Goal: Task Accomplishment & Management: Use online tool/utility

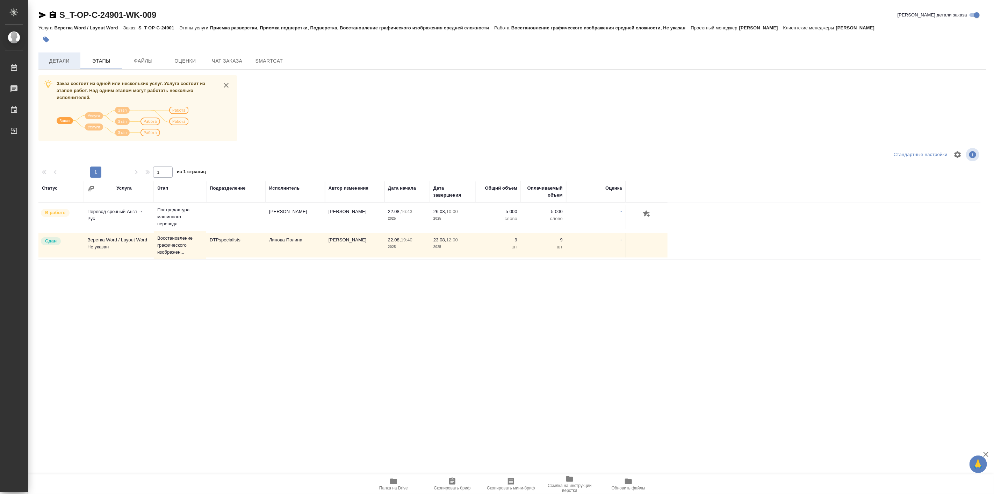
click at [53, 65] on button "Детали" at bounding box center [59, 60] width 42 height 17
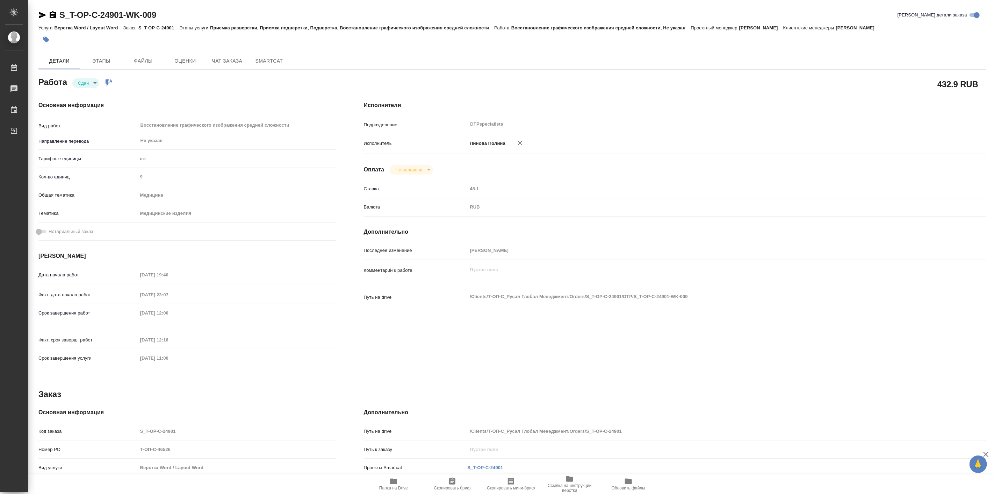
type textarea "x"
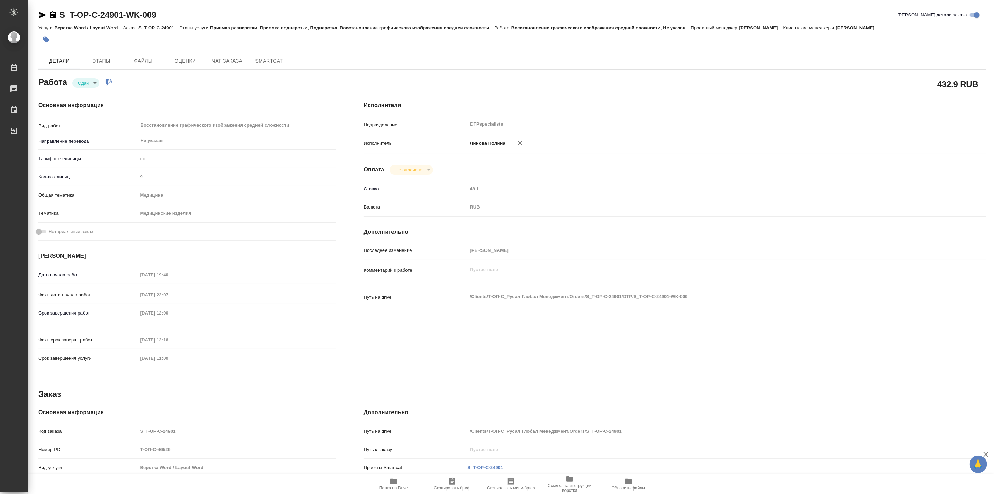
type textarea "x"
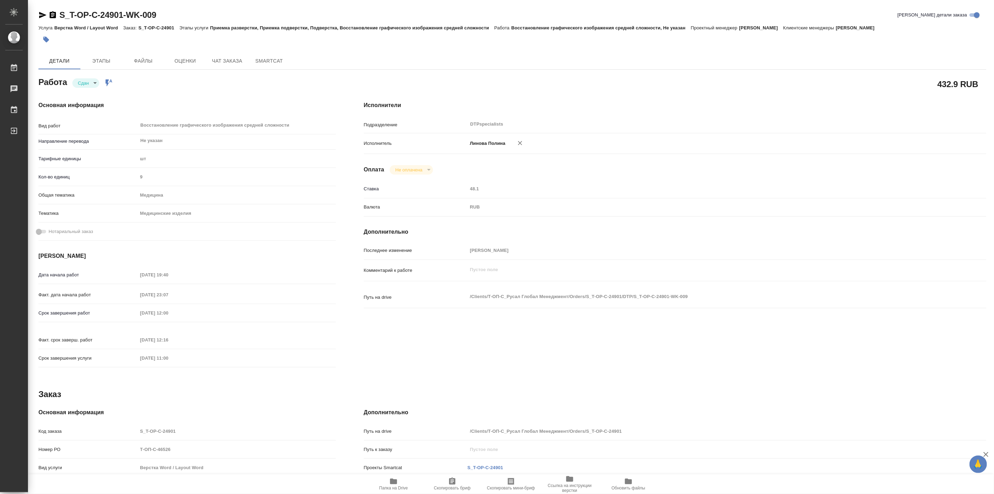
type textarea "x"
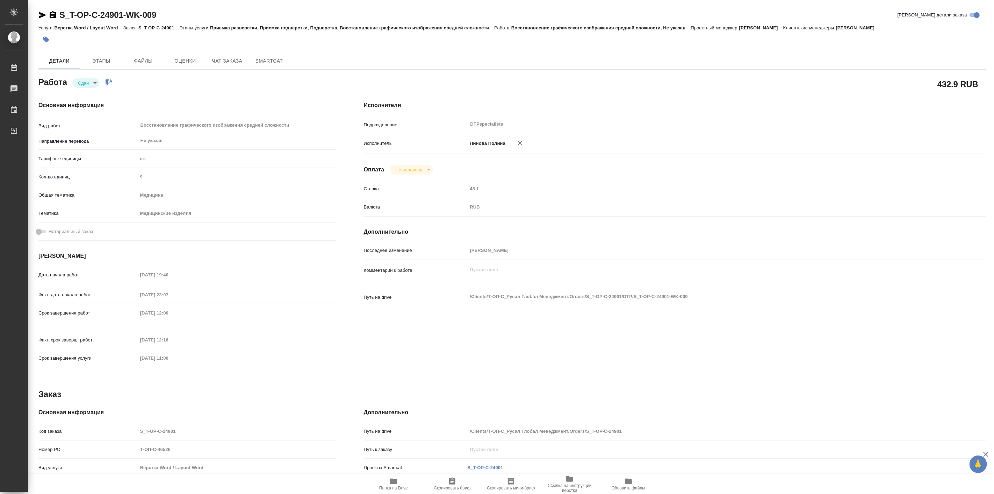
type textarea "x"
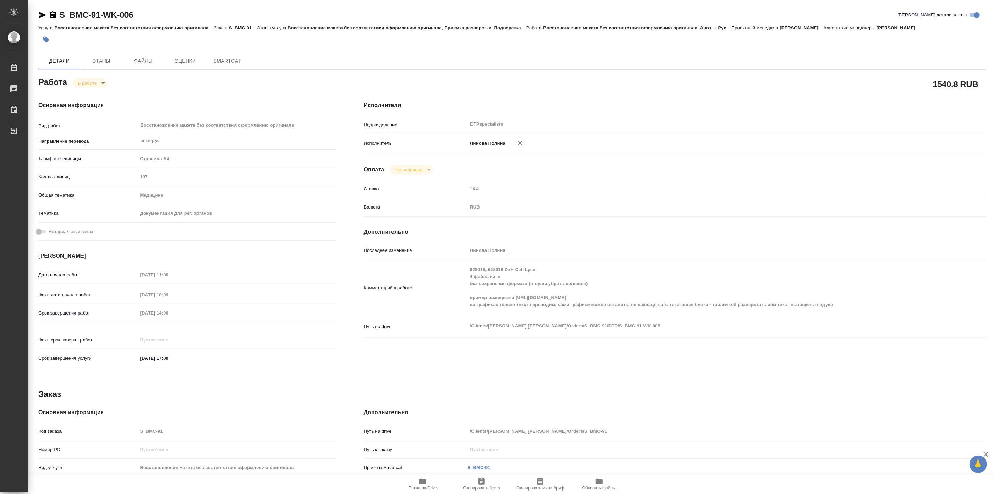
type textarea "x"
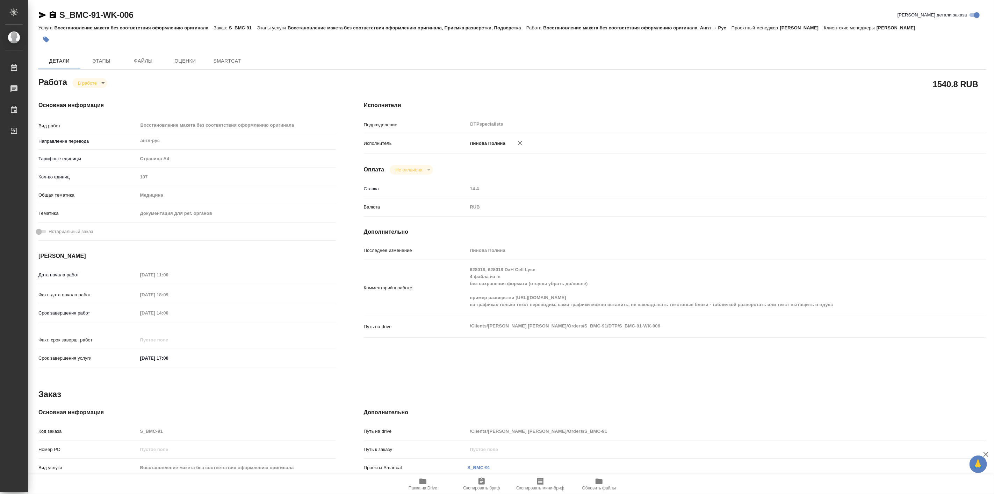
type textarea "x"
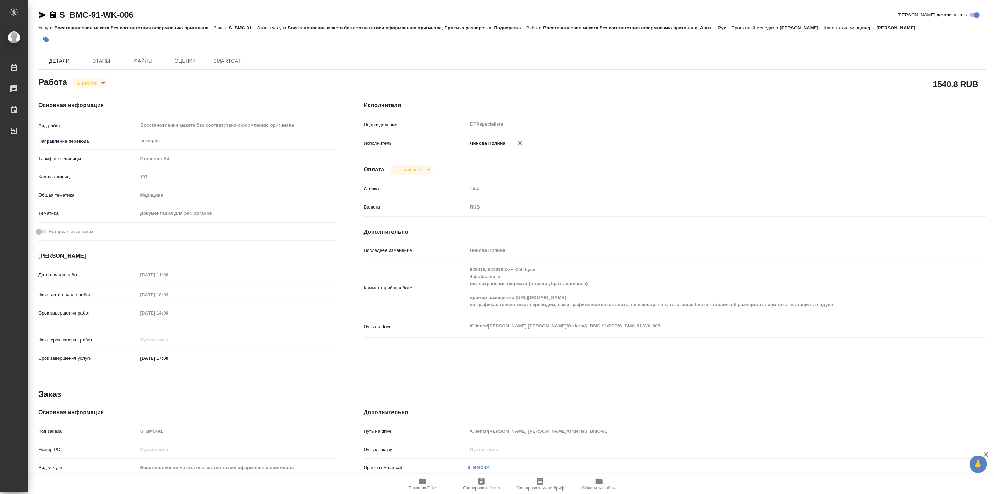
type textarea "x"
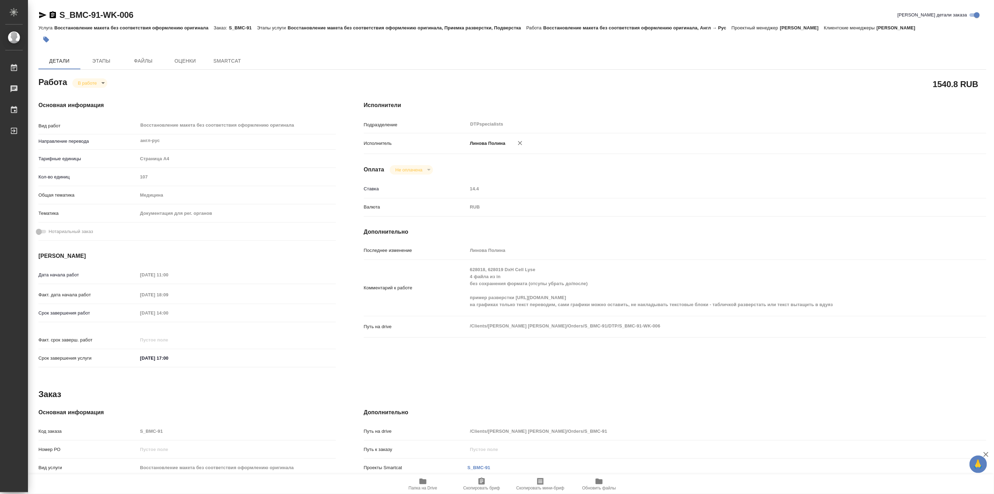
type textarea "x"
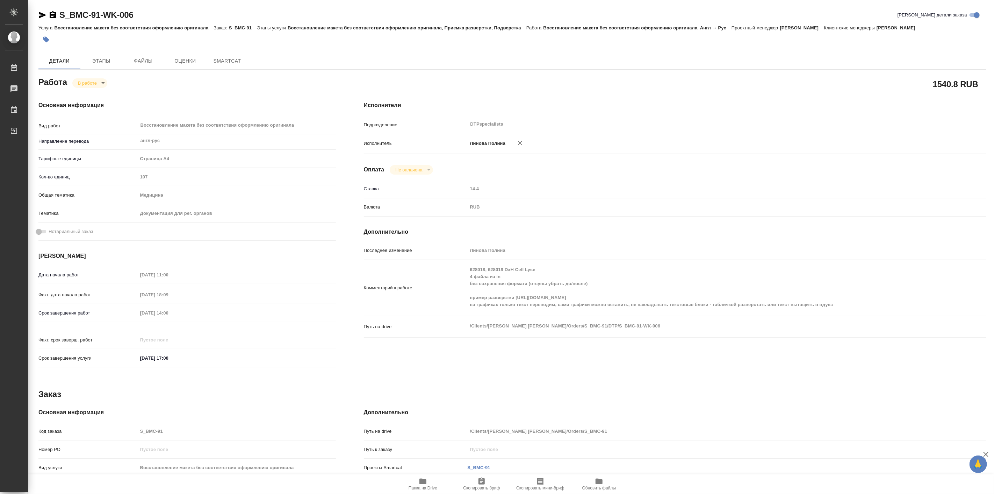
type textarea "x"
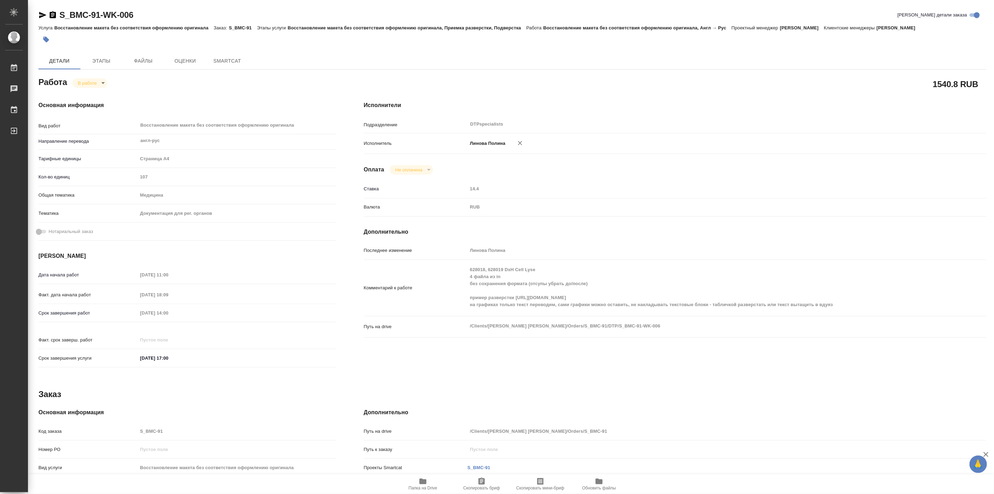
type textarea "x"
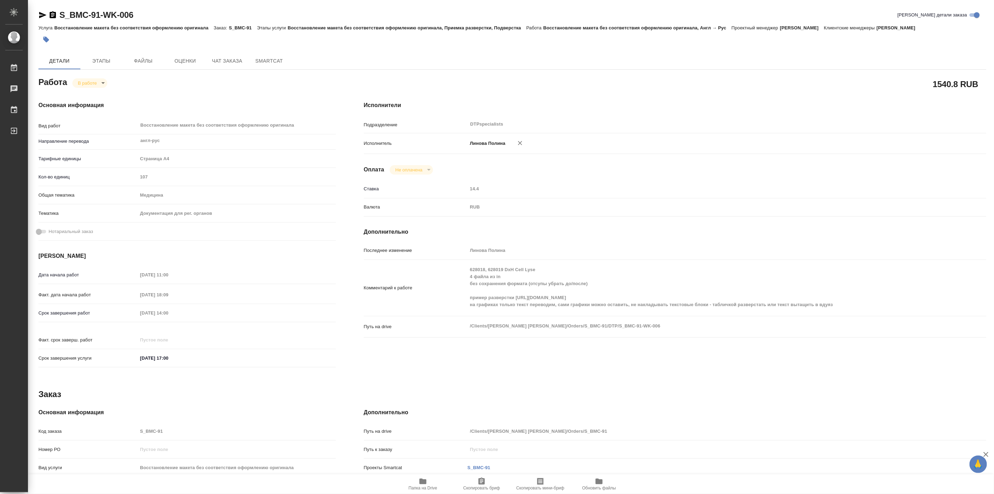
type textarea "x"
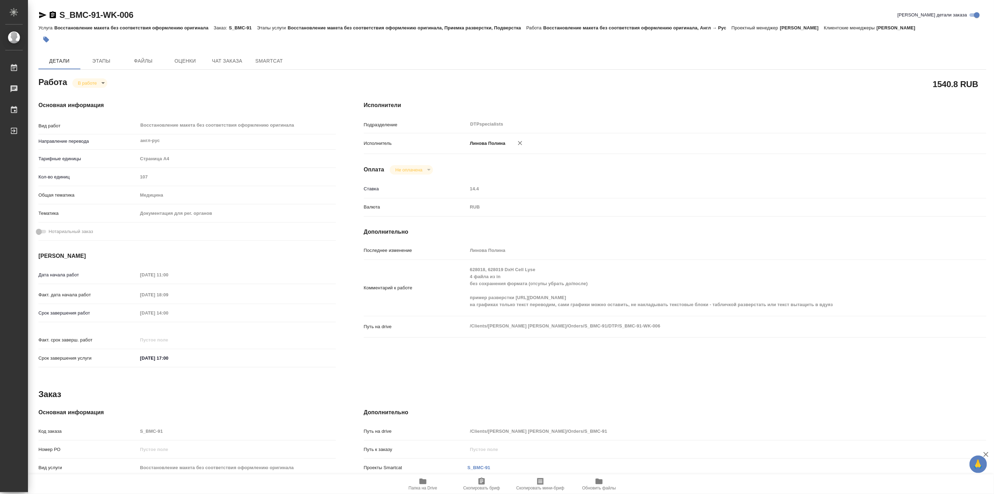
type textarea "x"
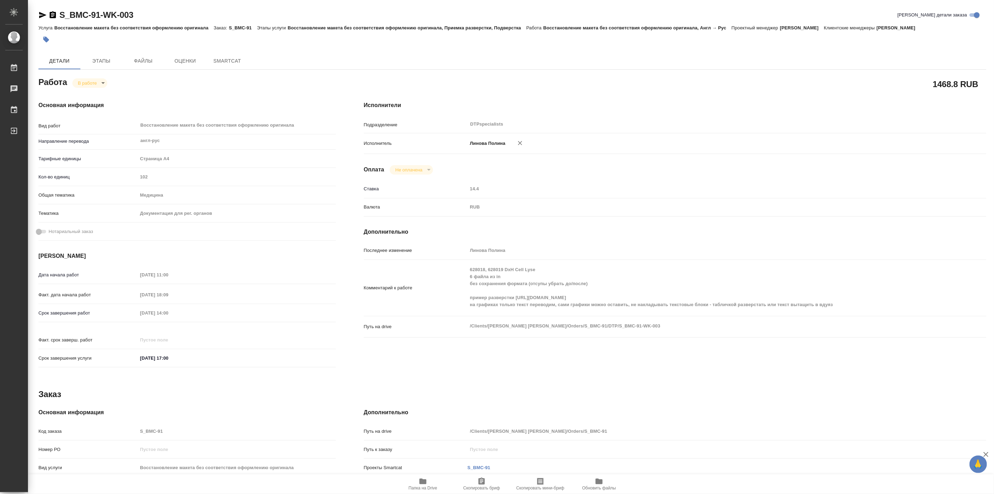
type textarea "x"
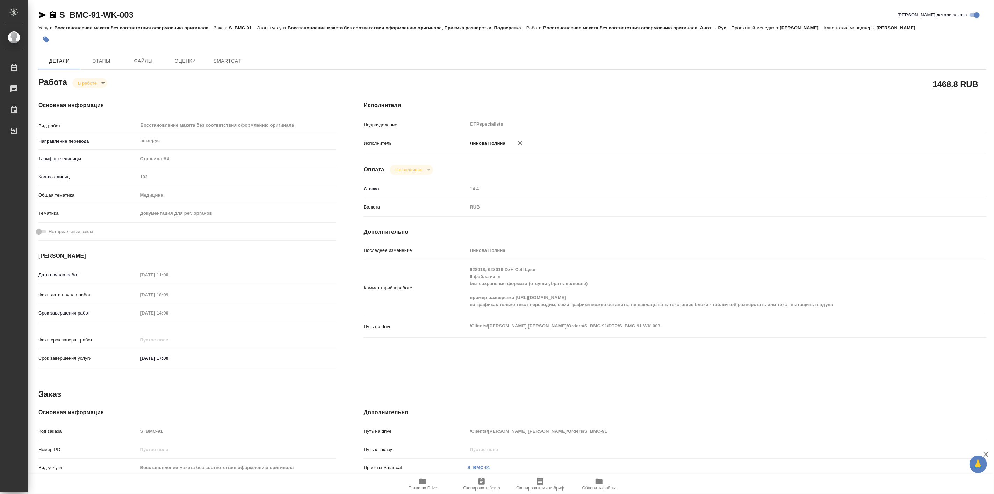
type textarea "x"
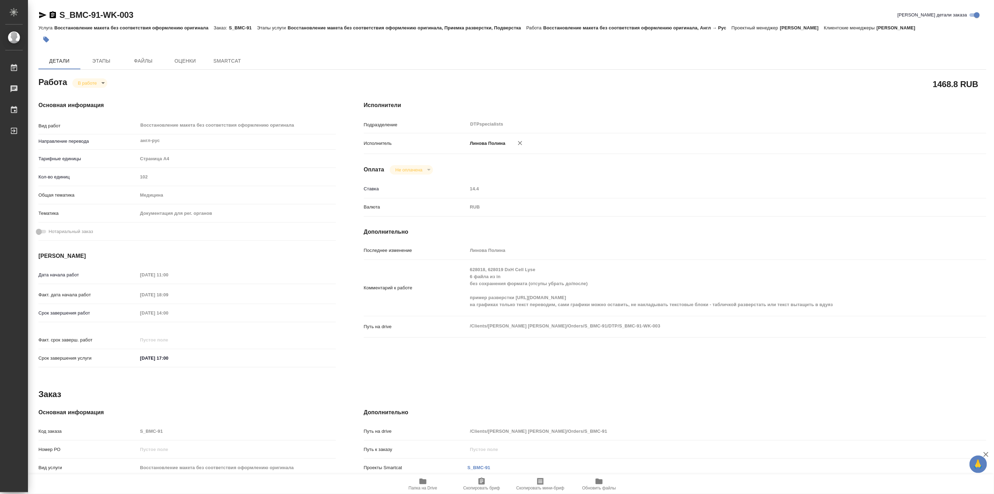
type textarea "x"
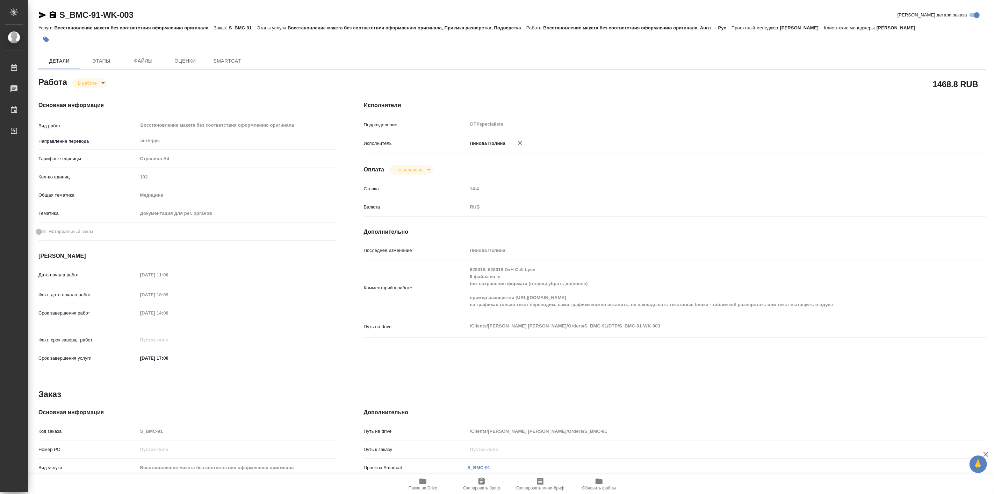
type textarea "x"
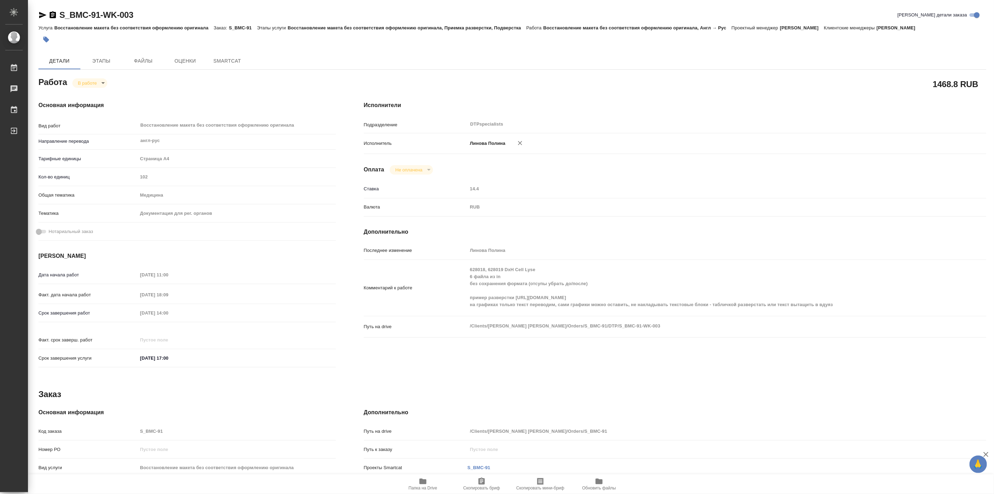
type textarea "x"
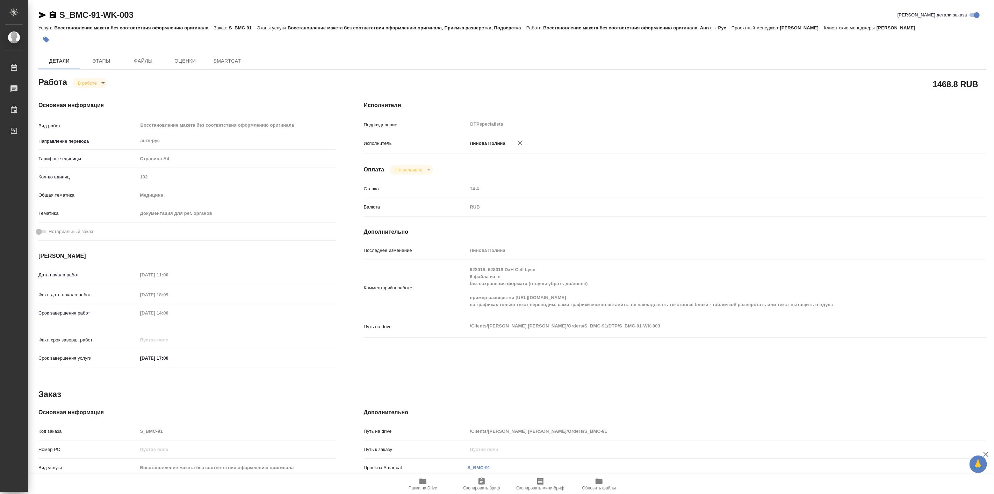
type textarea "x"
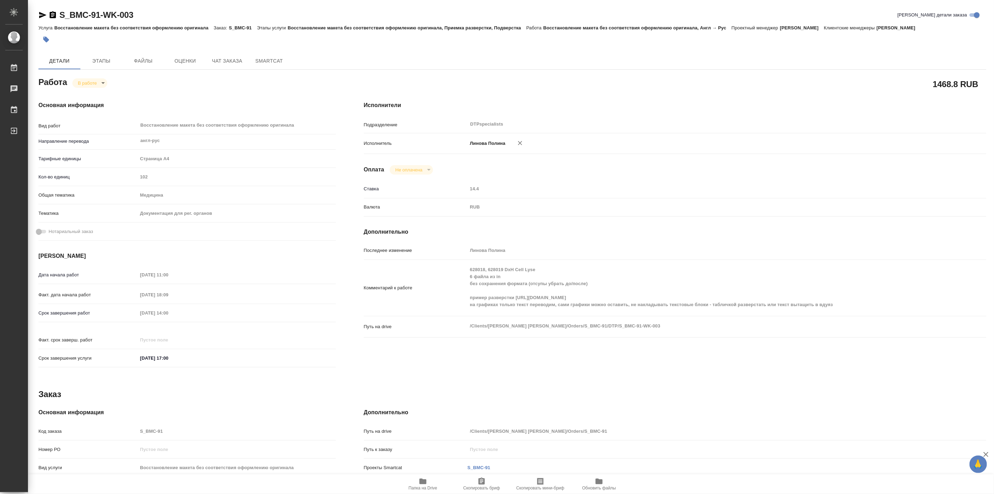
type textarea "x"
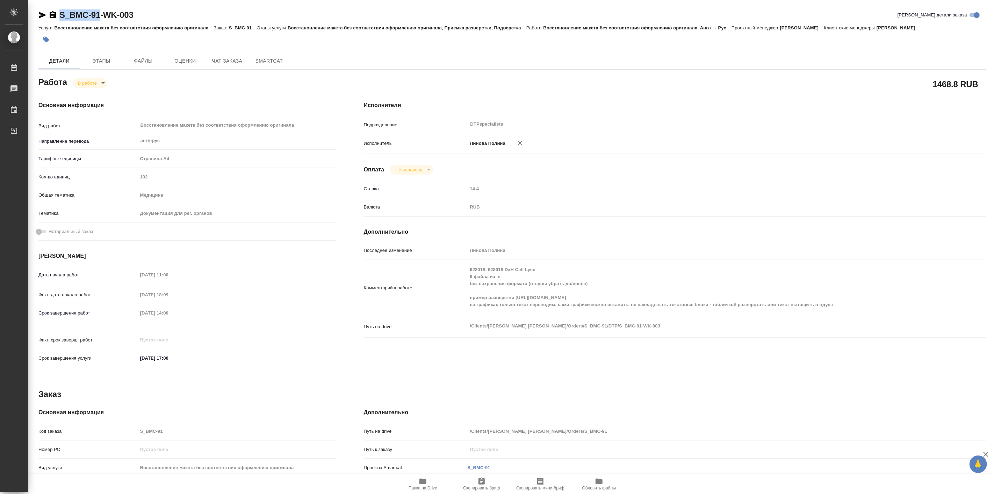
type textarea "x"
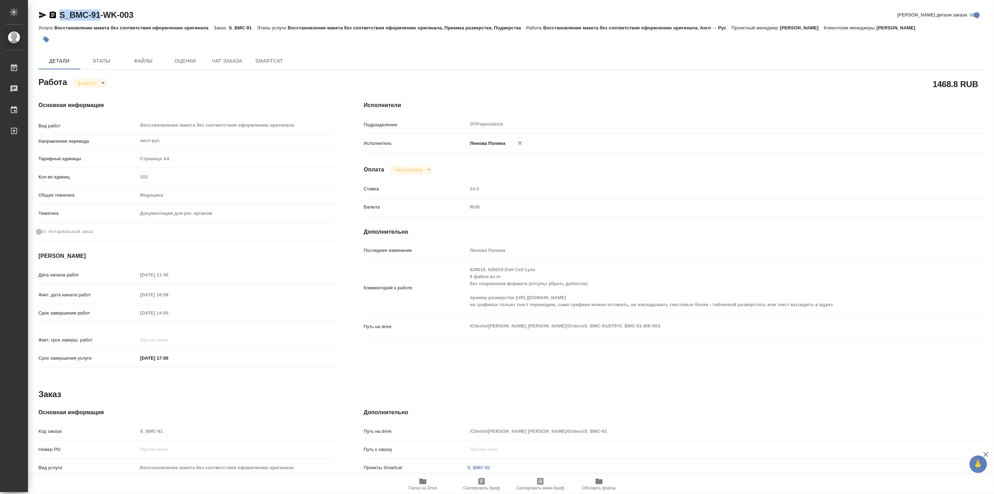
drag, startPoint x: 58, startPoint y: 8, endPoint x: 100, endPoint y: 13, distance: 41.5
click at [100, 13] on div "S_BMC-91-WK-003 Кратко детали заказа Услуга Восстановление макета без соответст…" at bounding box center [513, 306] width 956 height 612
copy link "S_BMC-91"
click at [417, 482] on span "Папка на Drive" at bounding box center [423, 483] width 50 height 13
